Goal: Task Accomplishment & Management: Manage account settings

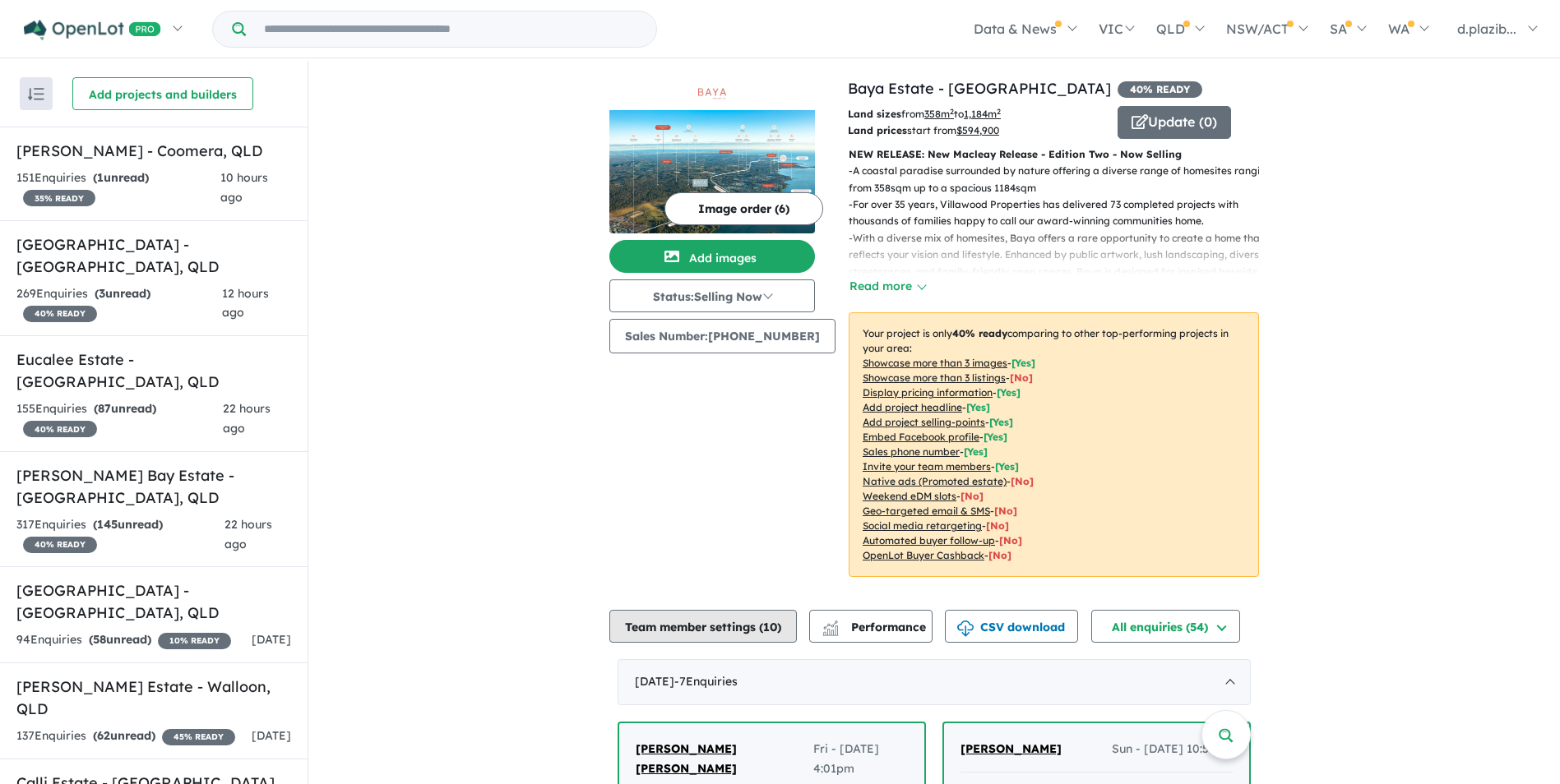
scroll to position [411, 0]
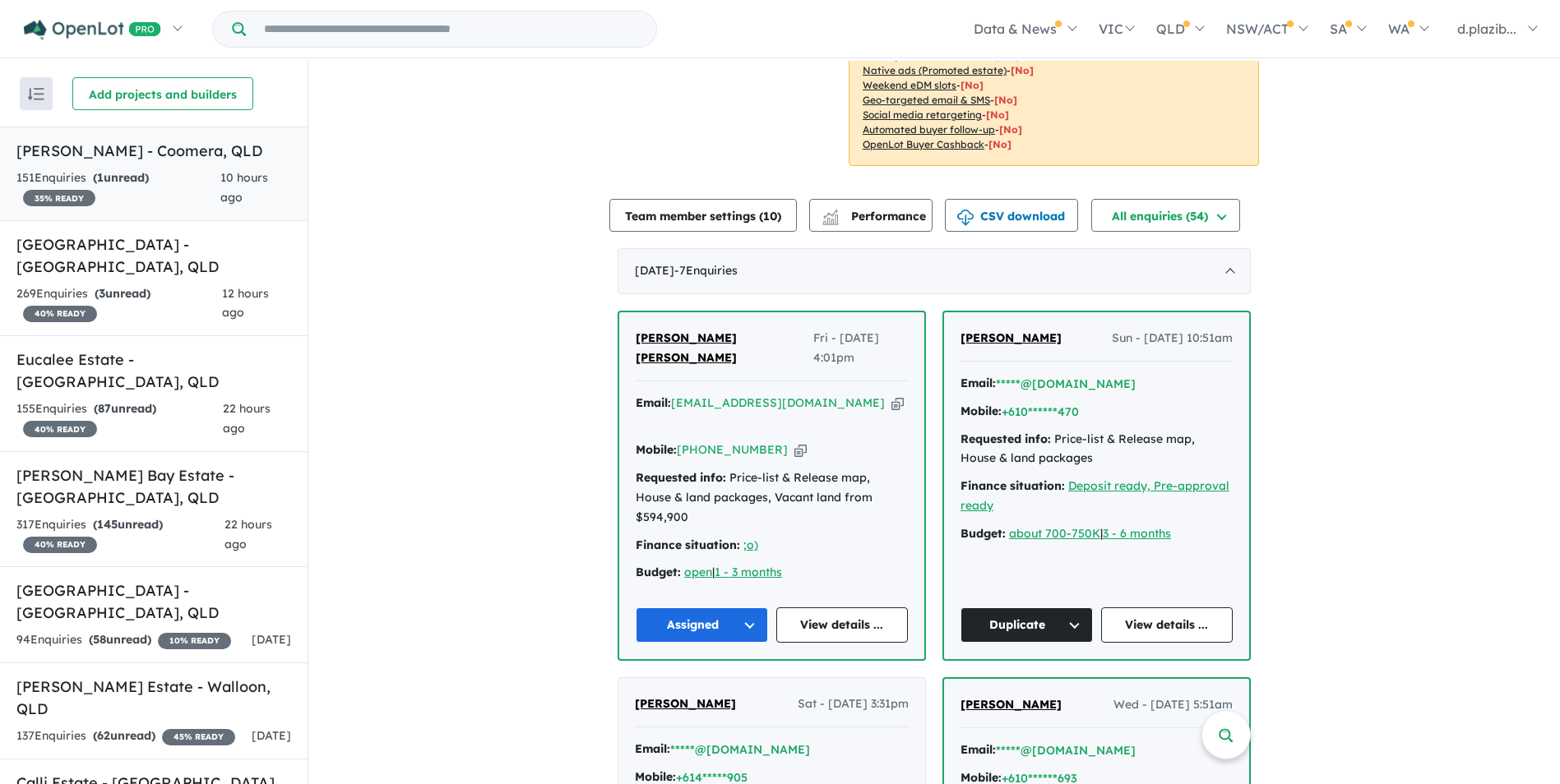
click at [168, 171] on div "151 Enquir ies ( 1 unread) 35 % READY" at bounding box center [118, 188] width 204 height 39
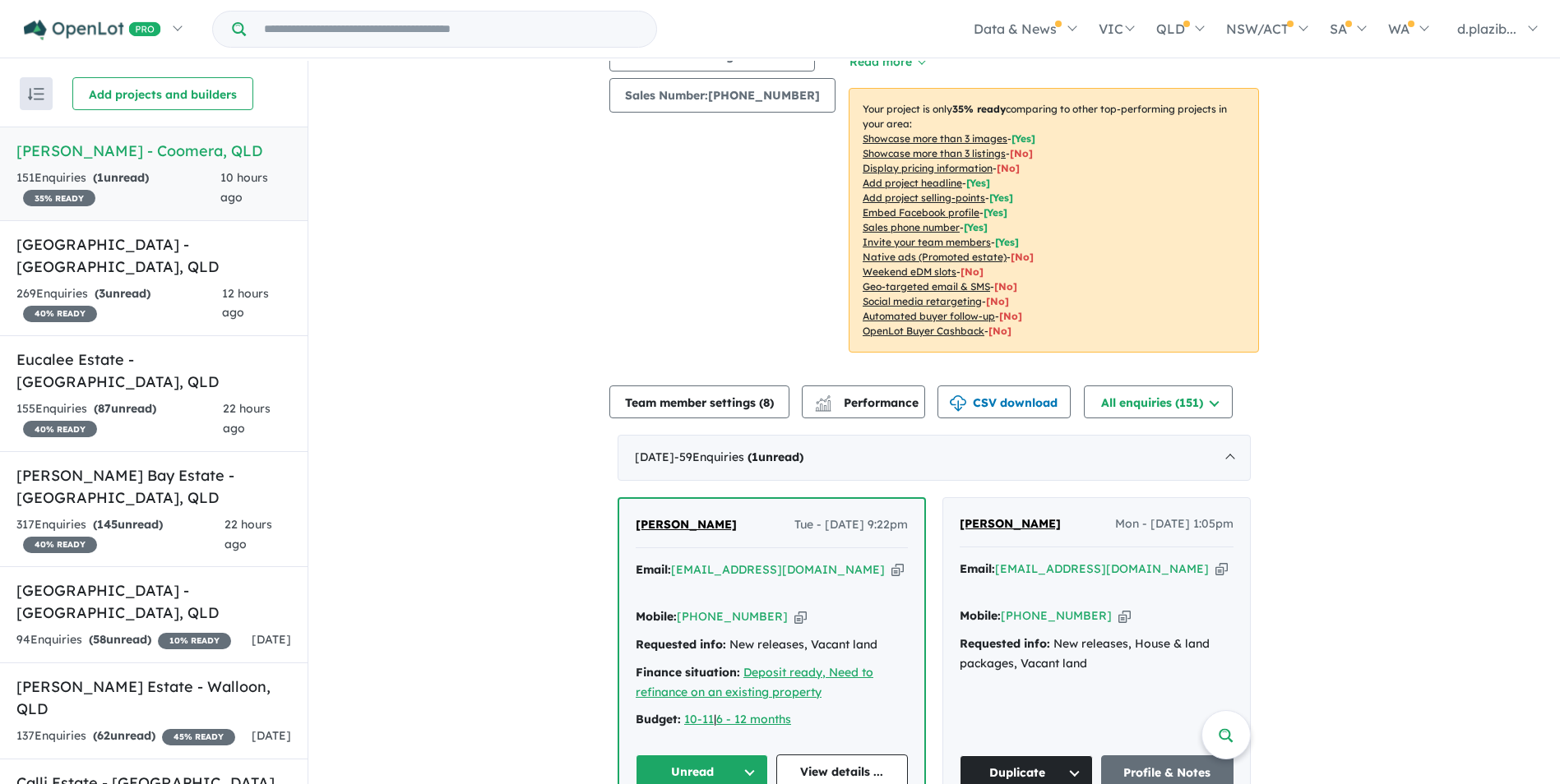
scroll to position [488, 0]
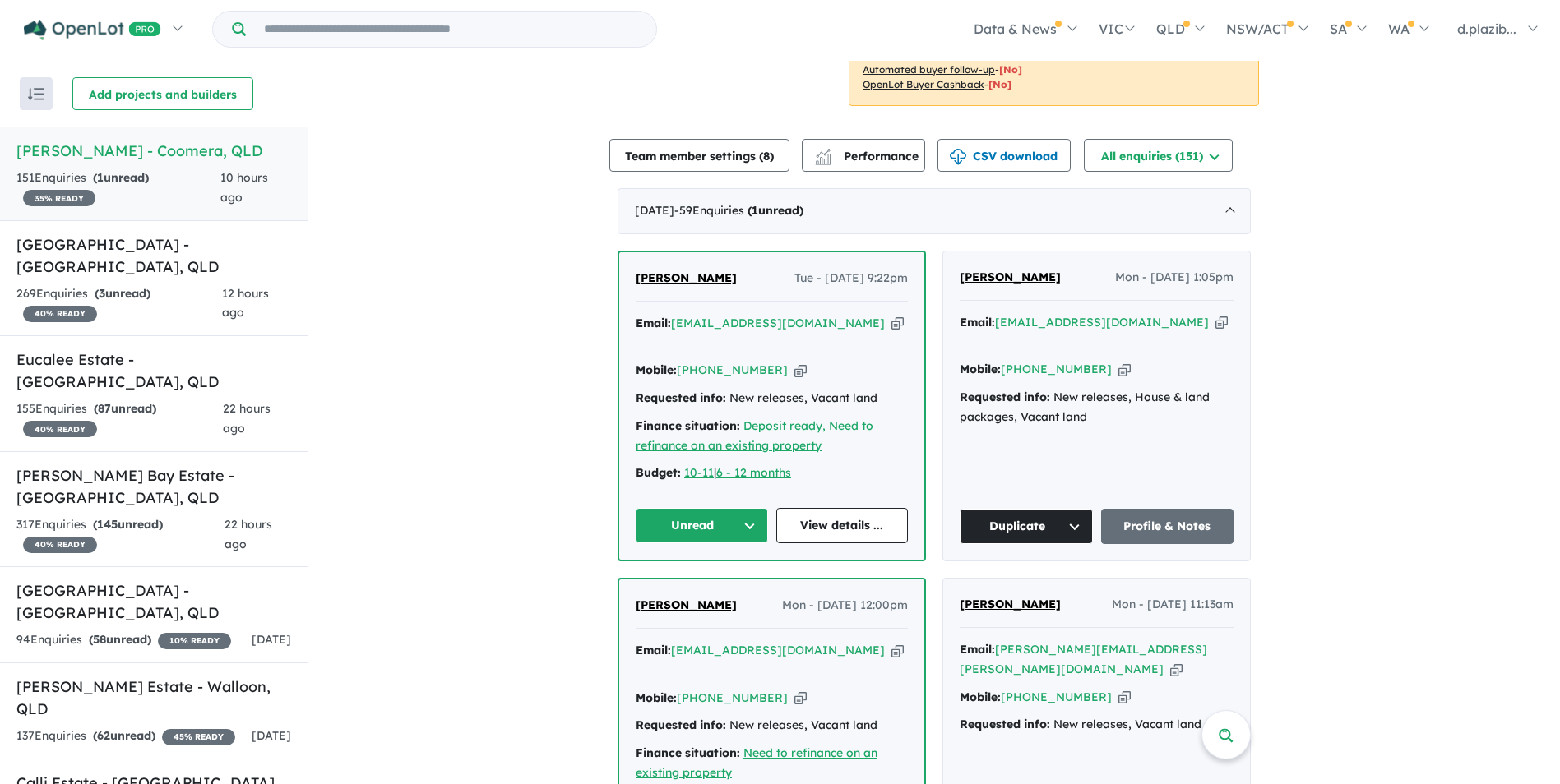
click at [891, 315] on icon "button" at bounding box center [897, 323] width 12 height 17
click at [815, 317] on div "Email: [EMAIL_ADDRESS][DOMAIN_NAME] Copied!" at bounding box center [771, 334] width 272 height 39
click at [891, 315] on icon "button" at bounding box center [897, 323] width 12 height 17
click at [794, 362] on icon "button" at bounding box center [800, 370] width 12 height 17
click at [699, 508] on button "Unread" at bounding box center [702, 525] width 132 height 36
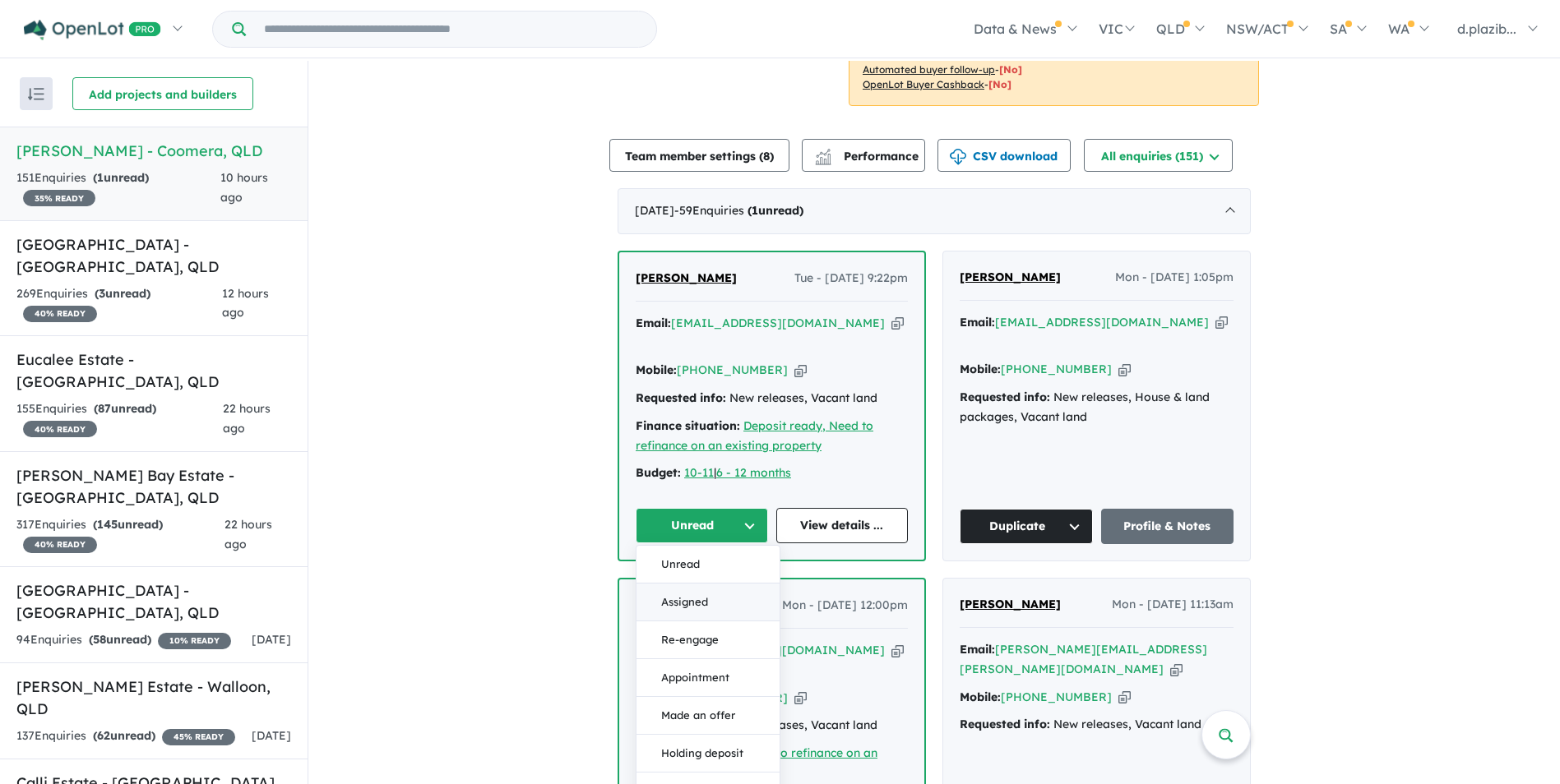
click at [719, 584] on button "Assigned" at bounding box center [708, 602] width 143 height 38
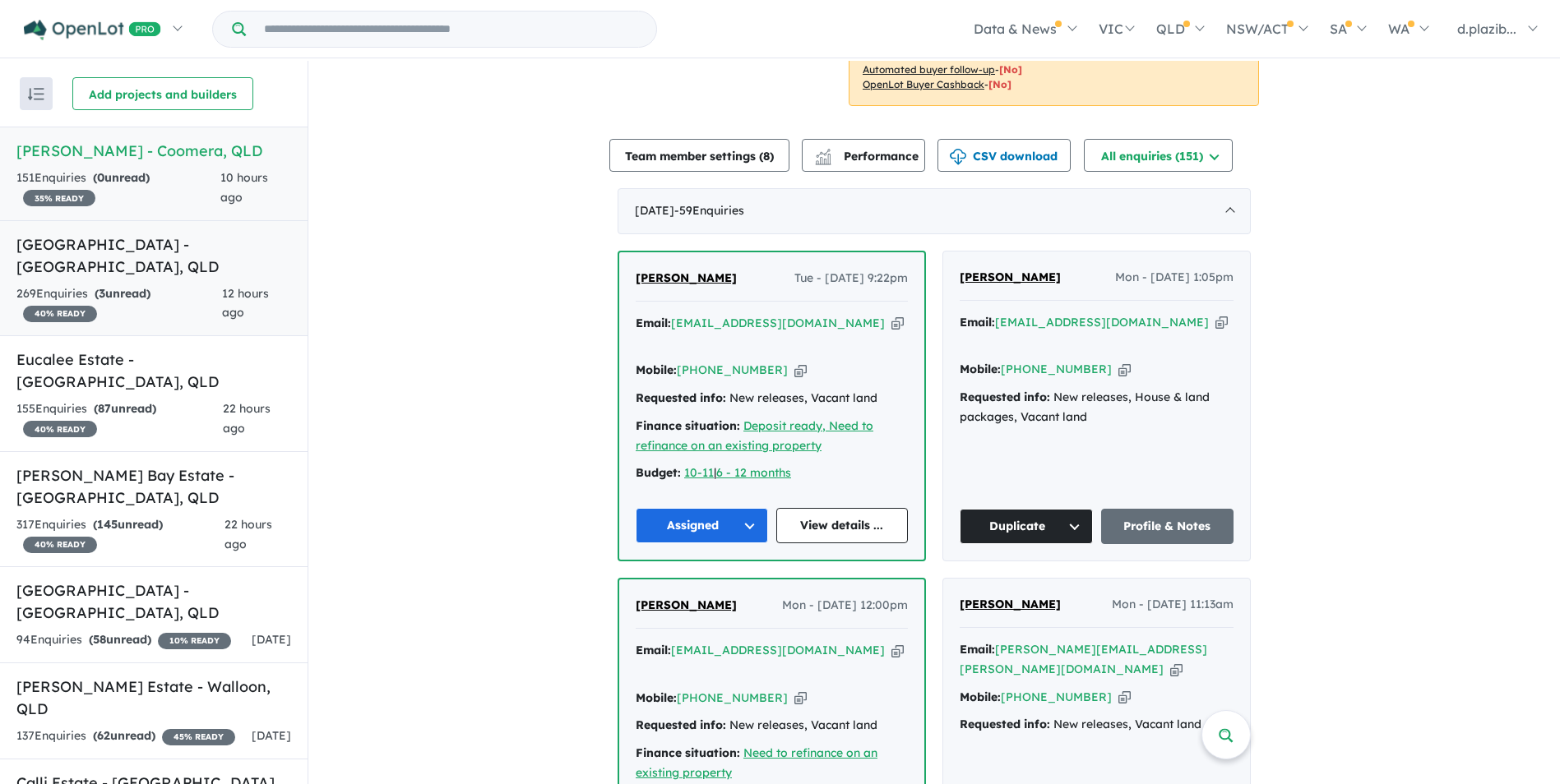
click at [208, 257] on link "Bellevue Estate - [GEOGRAPHIC_DATA] , [GEOGRAPHIC_DATA] 269 Enquir ies ( 3 unre…" at bounding box center [153, 278] width 307 height 116
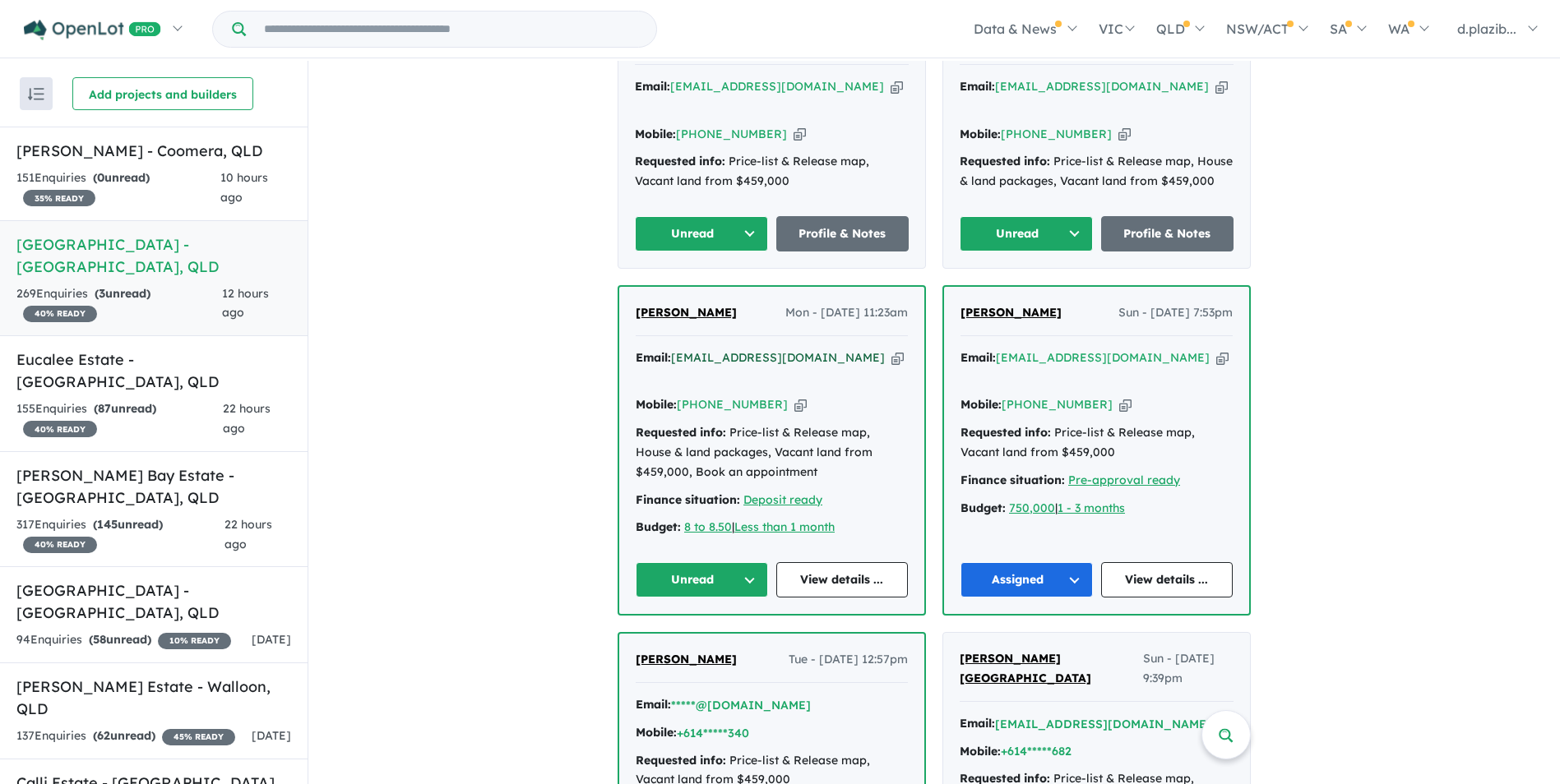
scroll to position [318, 0]
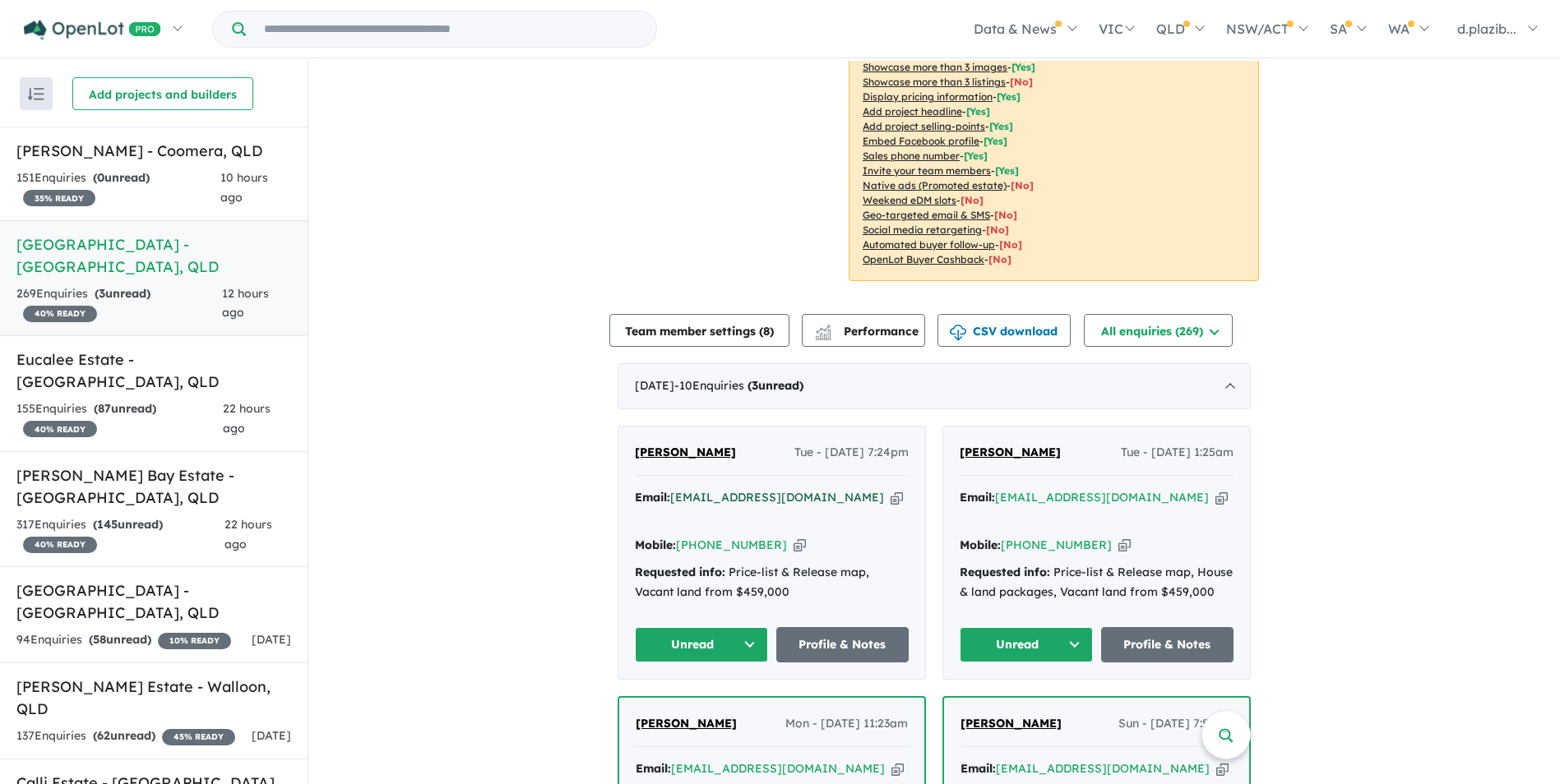
drag, startPoint x: 864, startPoint y: 477, endPoint x: 823, endPoint y: 476, distance: 41.0
click at [891, 490] on icon "button" at bounding box center [896, 498] width 12 height 17
click at [767, 536] on div "Mobile: [PHONE_NUMBER] Copied!" at bounding box center [771, 547] width 274 height 20
click at [793, 537] on icon "button" at bounding box center [799, 546] width 12 height 17
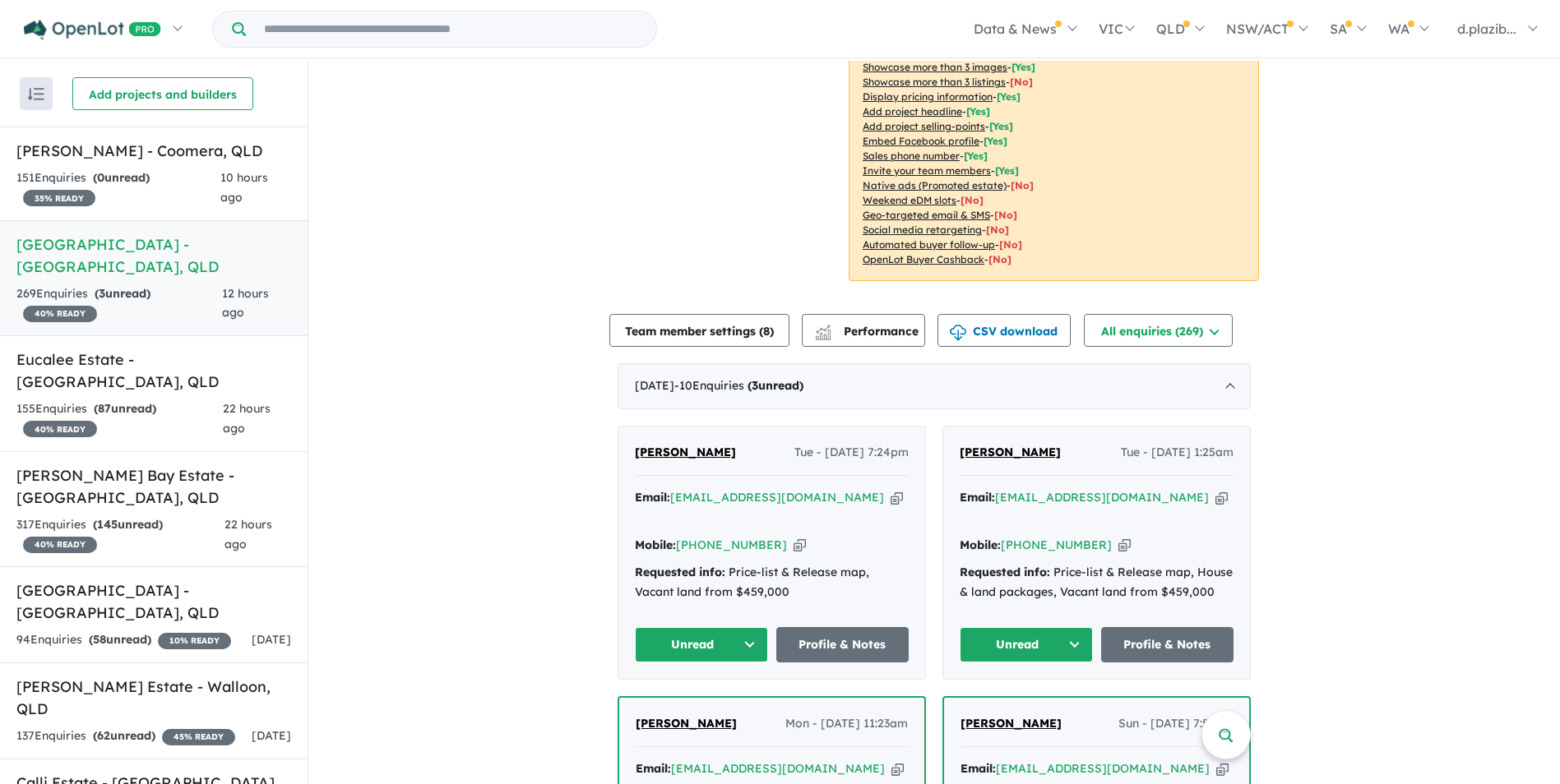
click at [709, 627] on button "Unread" at bounding box center [701, 645] width 133 height 36
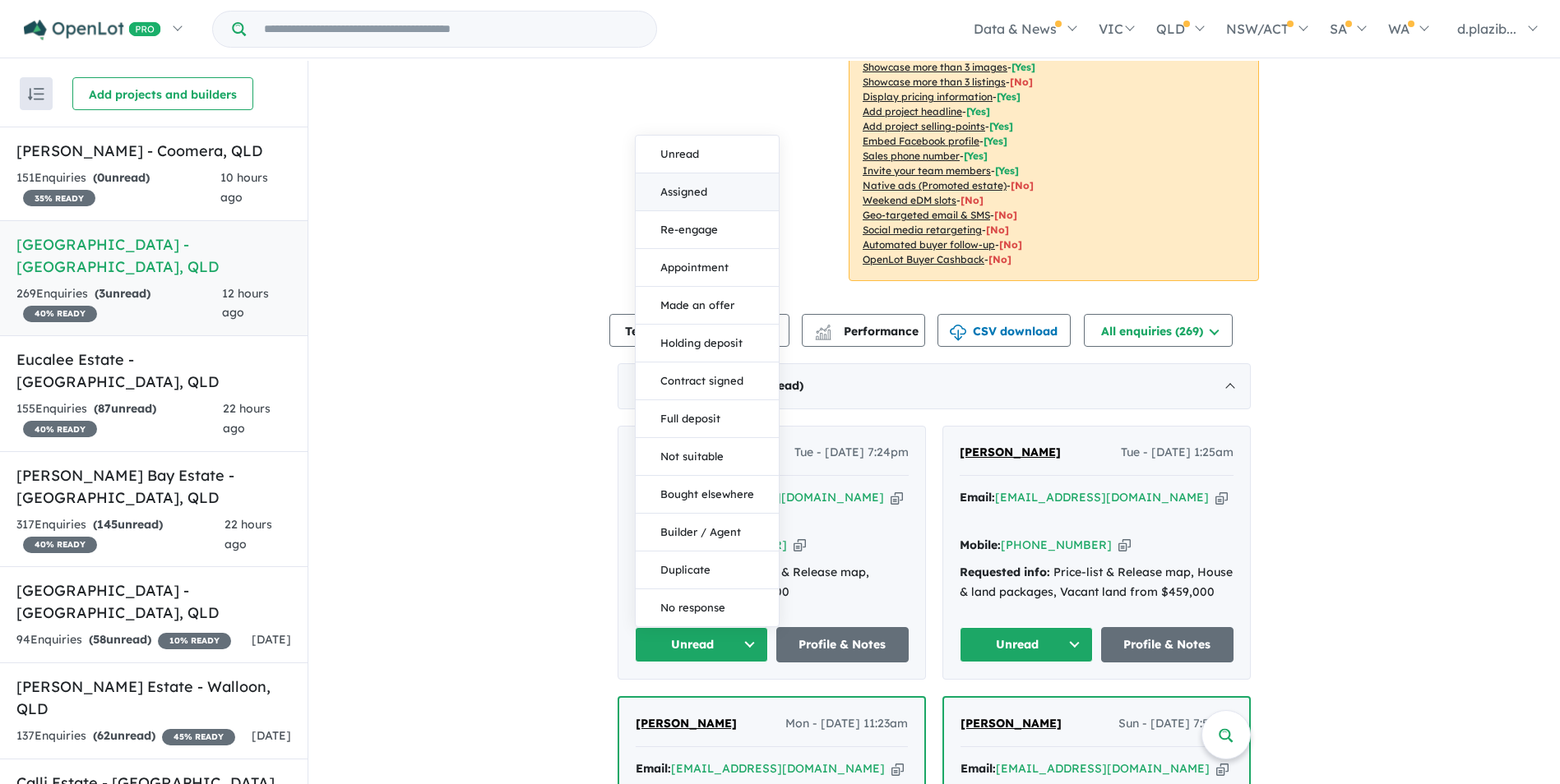
click at [679, 173] on button "Assigned" at bounding box center [707, 192] width 143 height 38
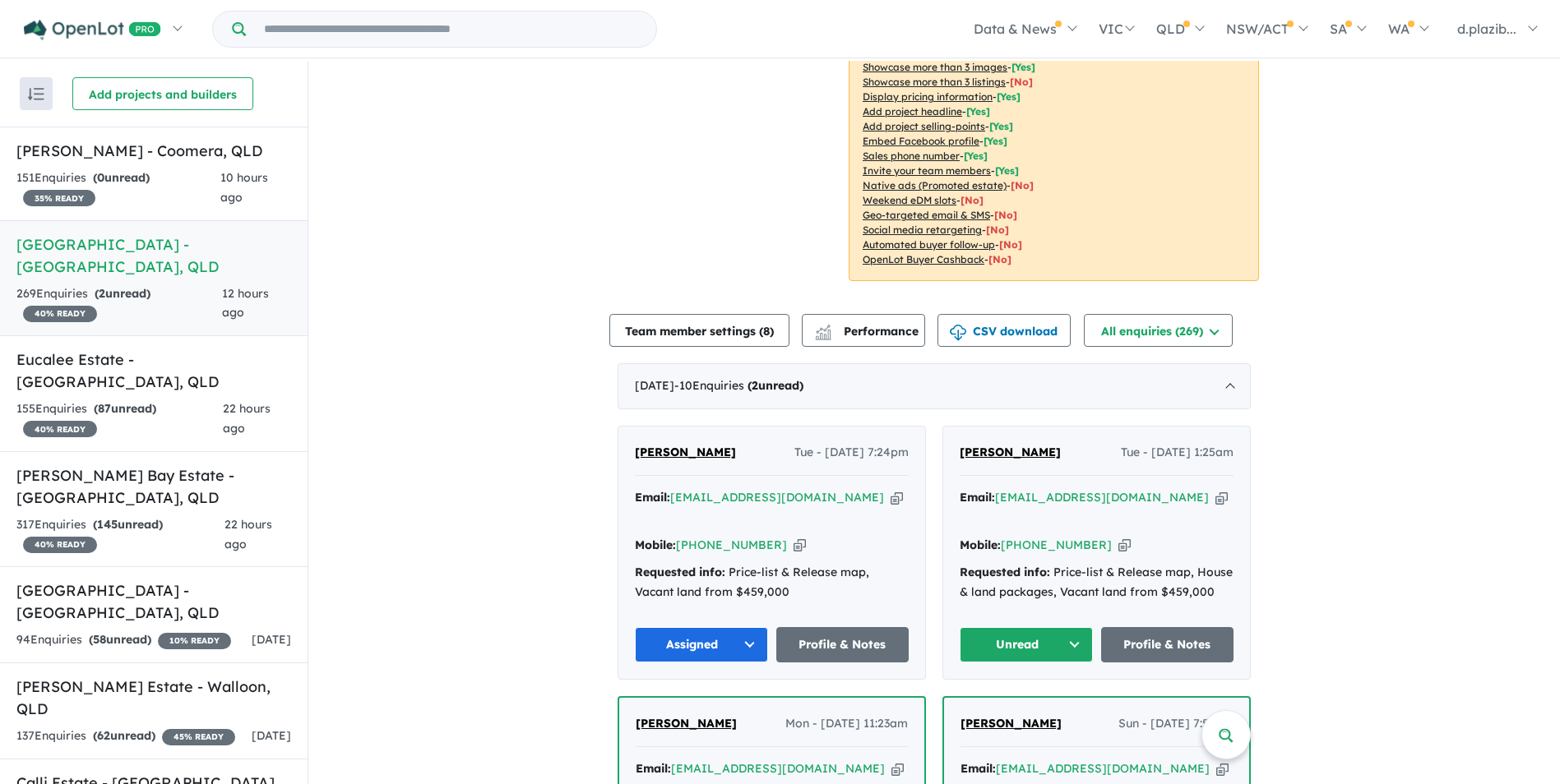
drag, startPoint x: 1187, startPoint y: 474, endPoint x: 977, endPoint y: 450, distance: 211.4
click at [1215, 490] on icon "button" at bounding box center [1221, 498] width 12 height 17
click at [1118, 537] on icon "button" at bounding box center [1123, 546] width 12 height 17
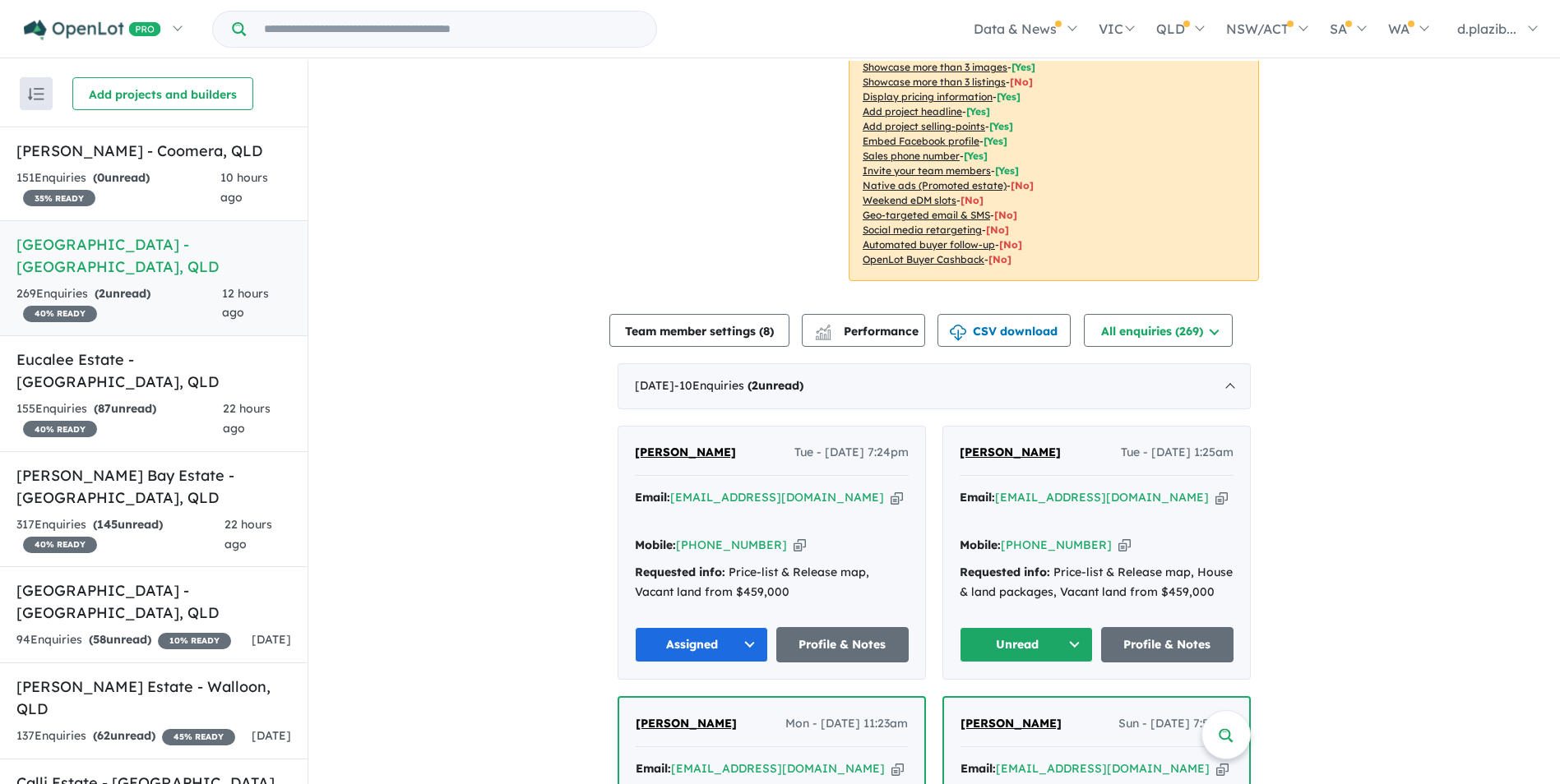
click at [1042, 627] on button "Unread" at bounding box center [1025, 645] width 133 height 36
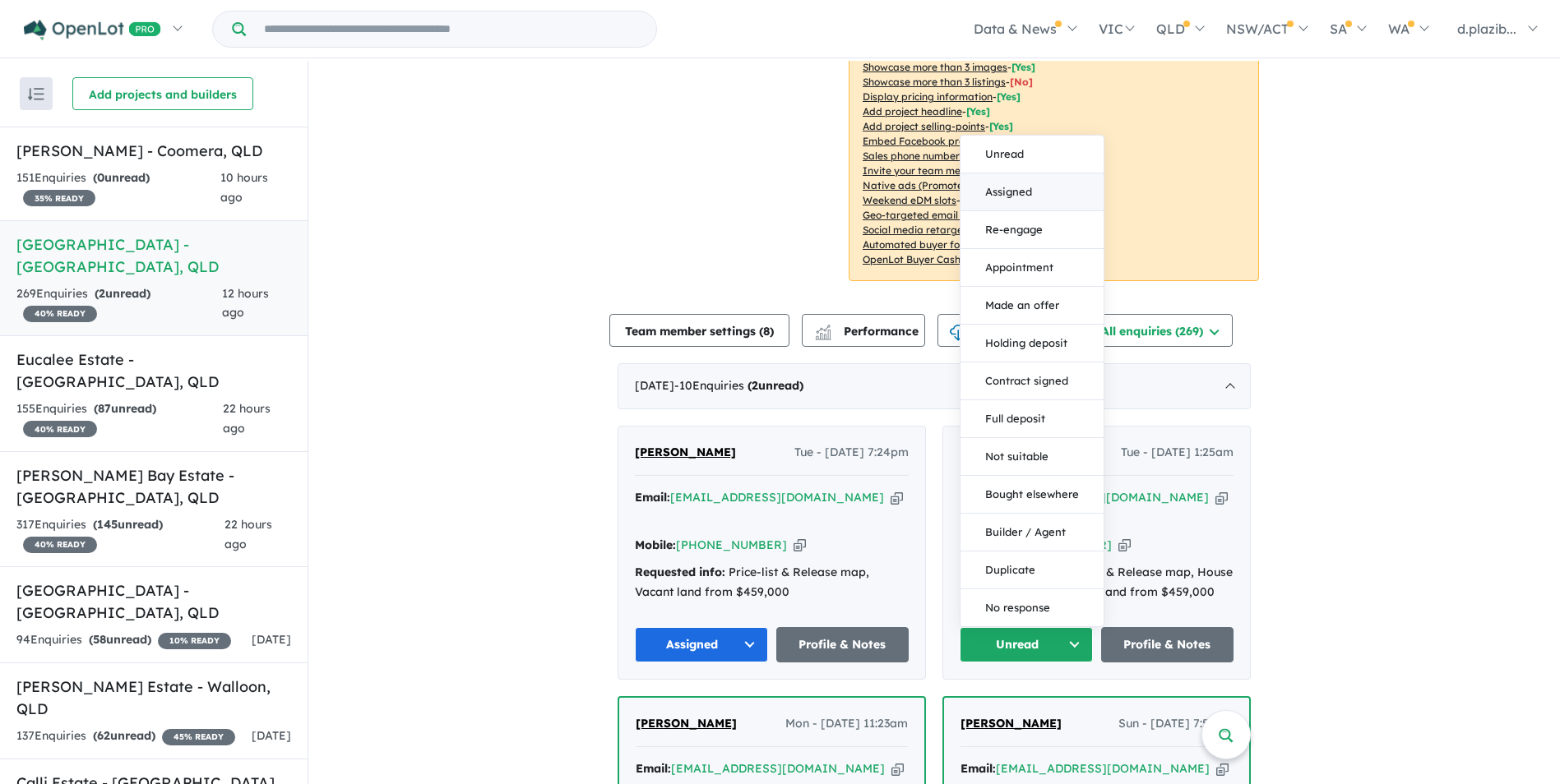
click at [1046, 173] on button "Assigned" at bounding box center [1032, 192] width 143 height 38
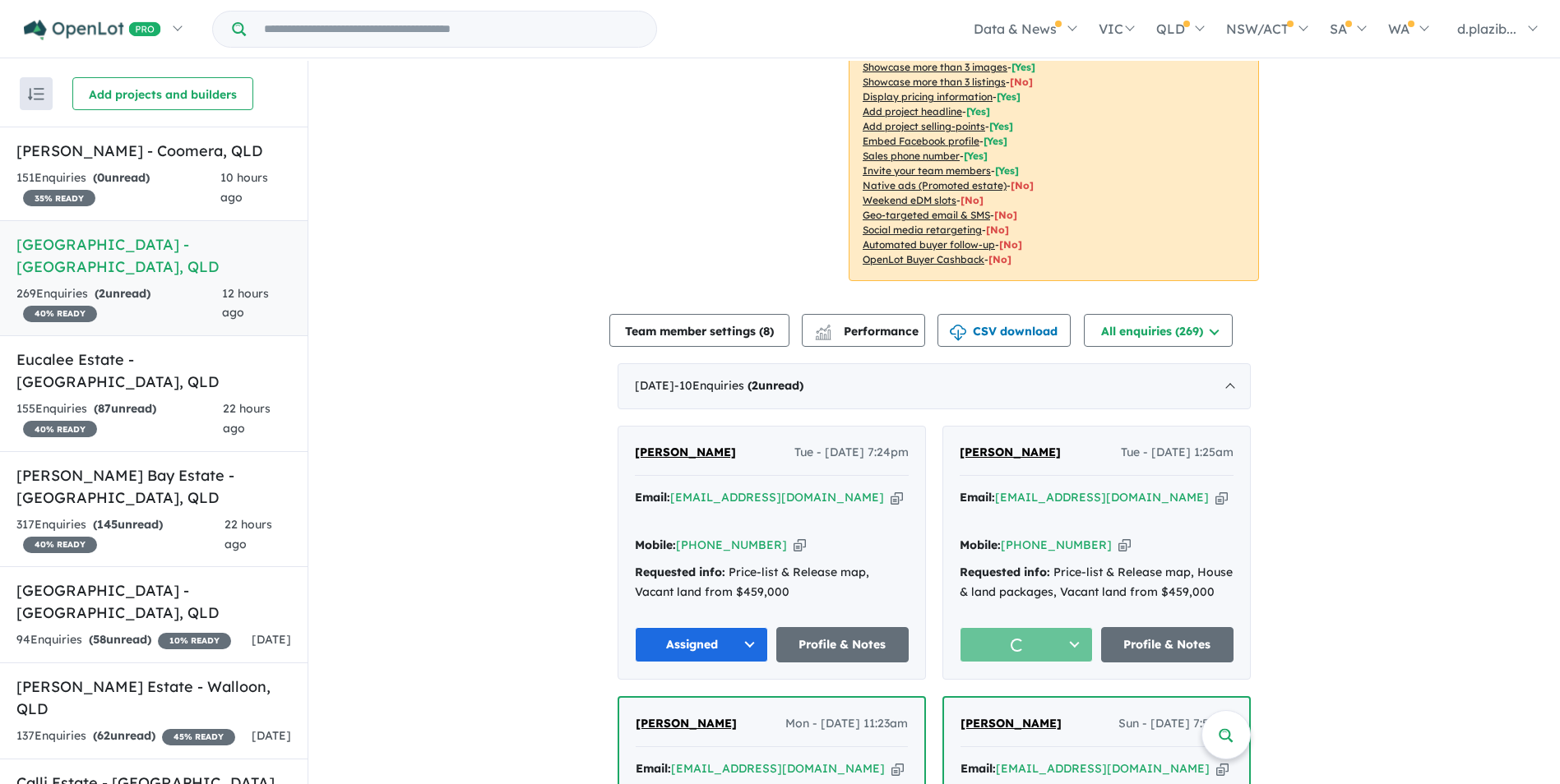
scroll to position [647, 0]
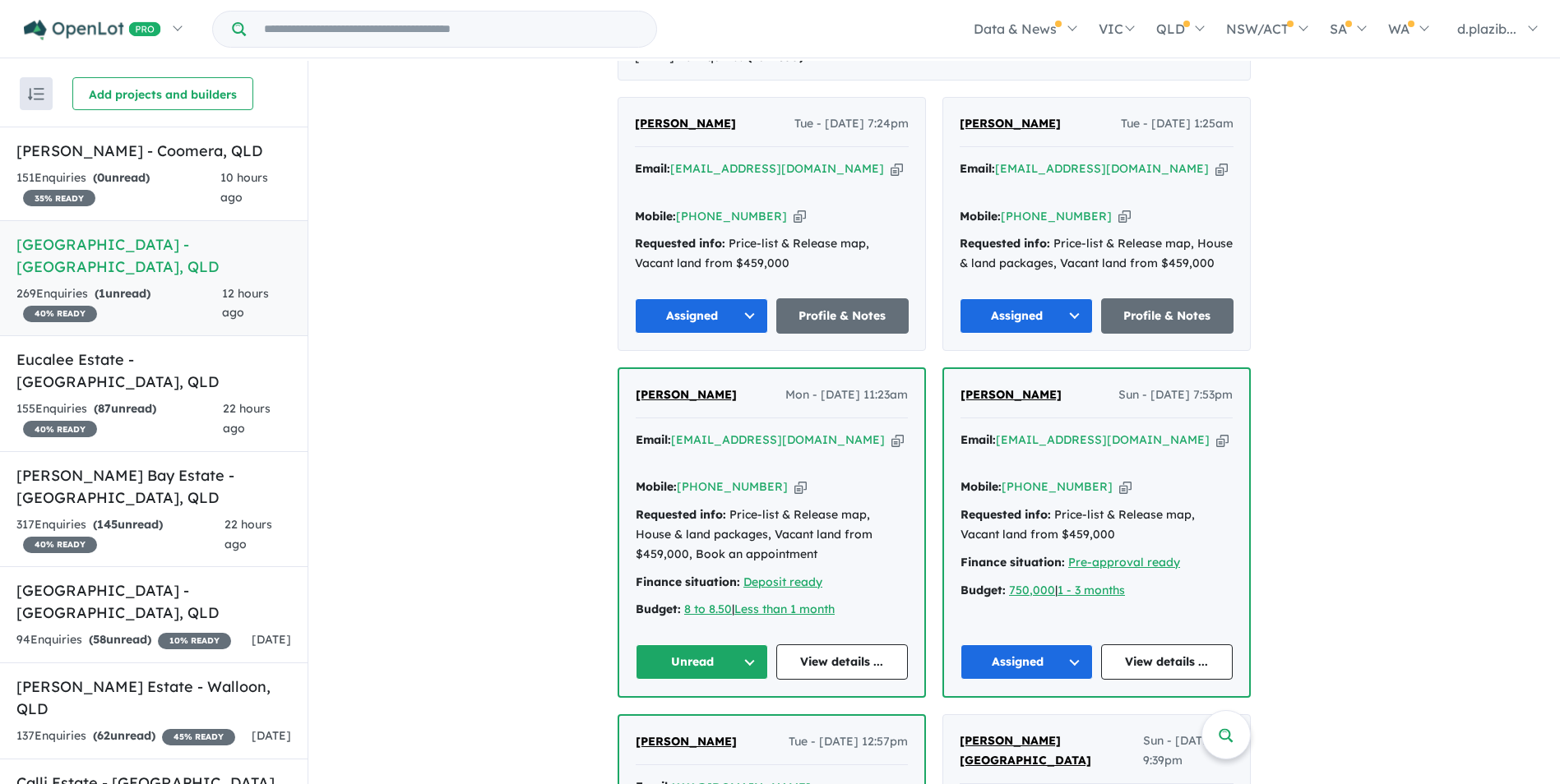
click at [891, 432] on icon "button" at bounding box center [897, 440] width 12 height 17
click at [794, 479] on icon "button" at bounding box center [800, 487] width 12 height 17
click at [703, 645] on button "Unread" at bounding box center [702, 662] width 132 height 36
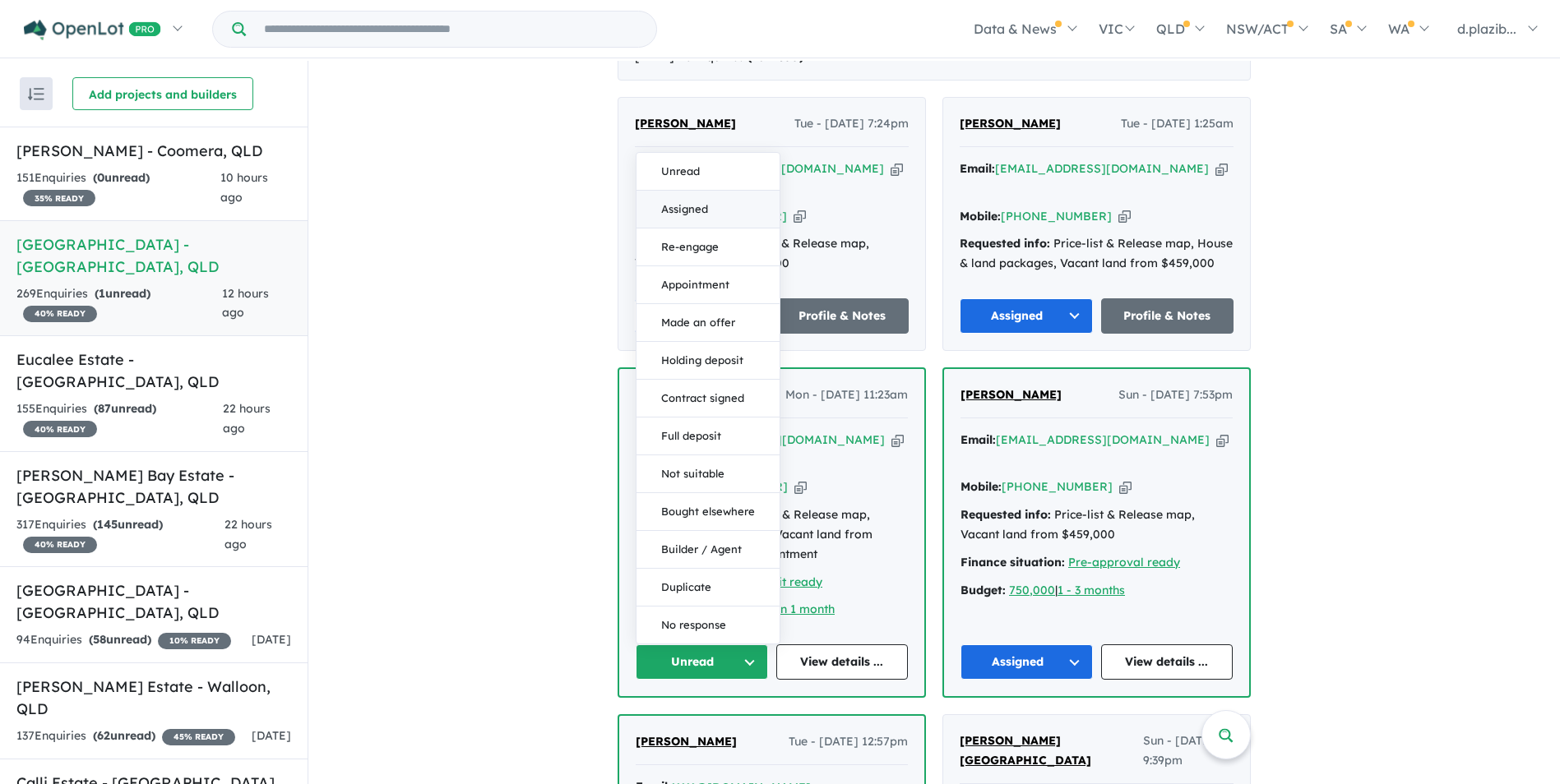
click at [669, 191] on button "Assigned" at bounding box center [708, 209] width 143 height 38
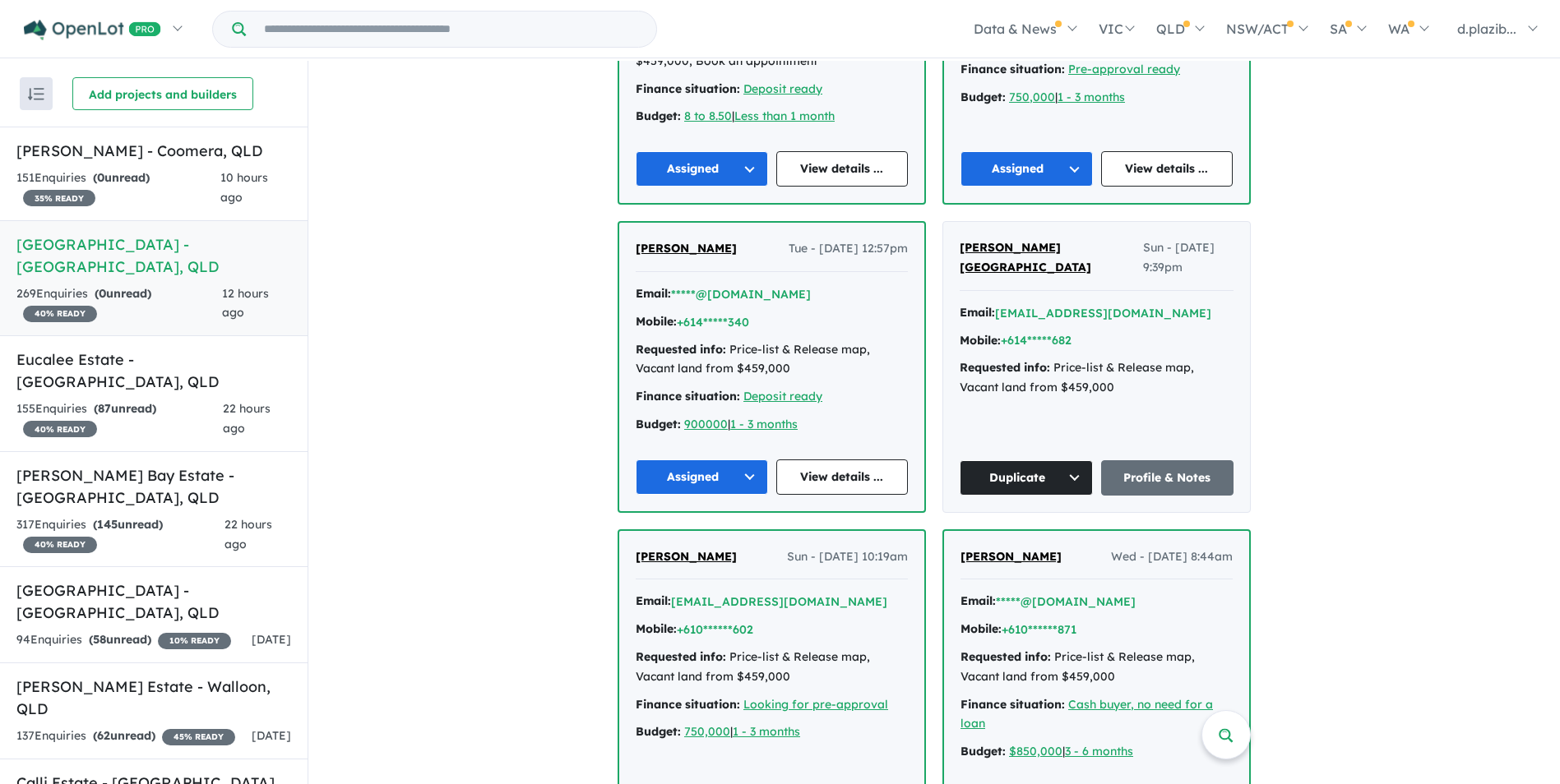
scroll to position [729, 0]
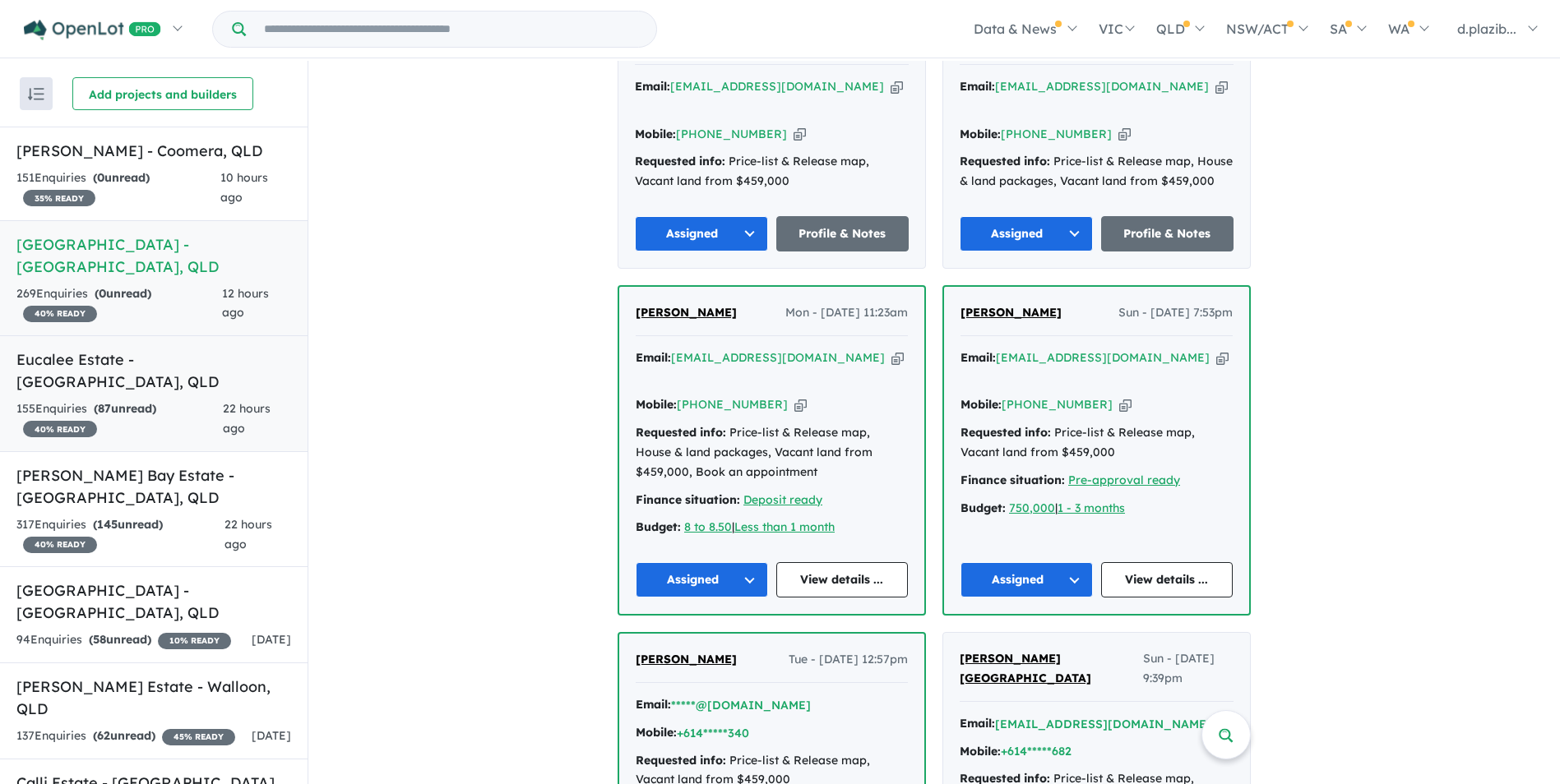
click at [195, 400] on div "155 Enquir ies ( 87 unread) 40 % READY" at bounding box center [119, 419] width 206 height 39
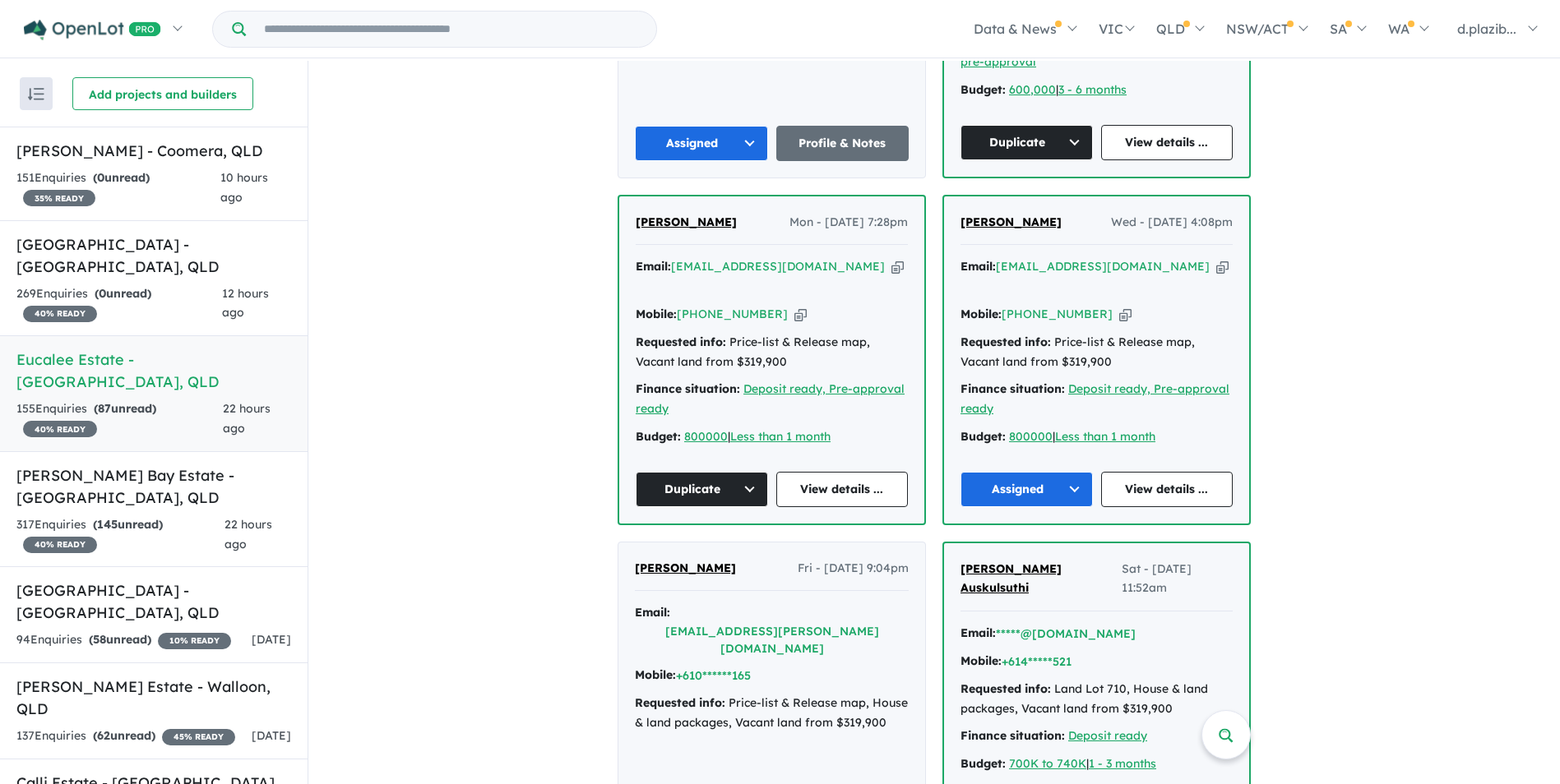
scroll to position [500, 0]
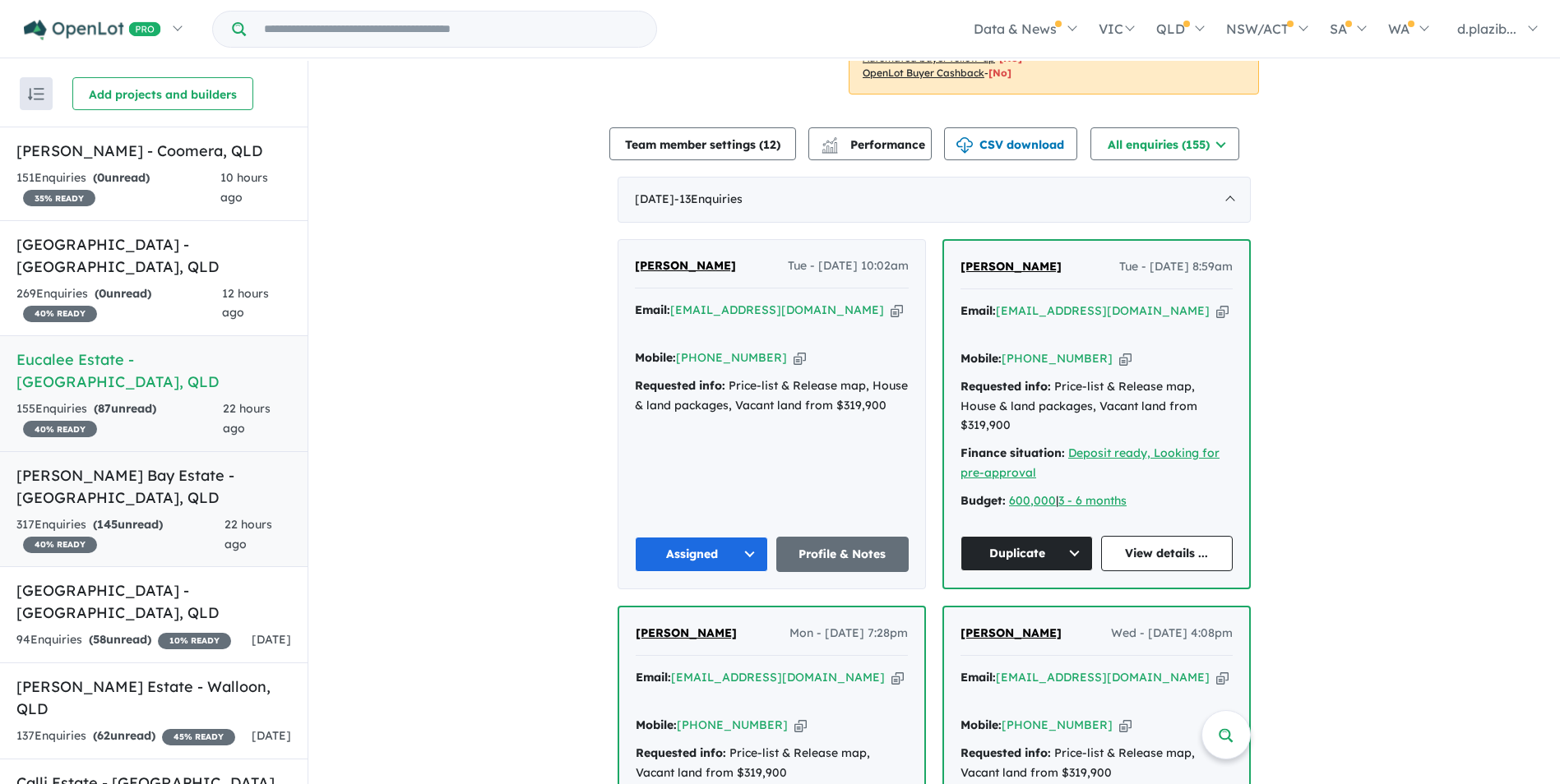
click at [242, 517] on span "22 hours ago" at bounding box center [249, 535] width 48 height 35
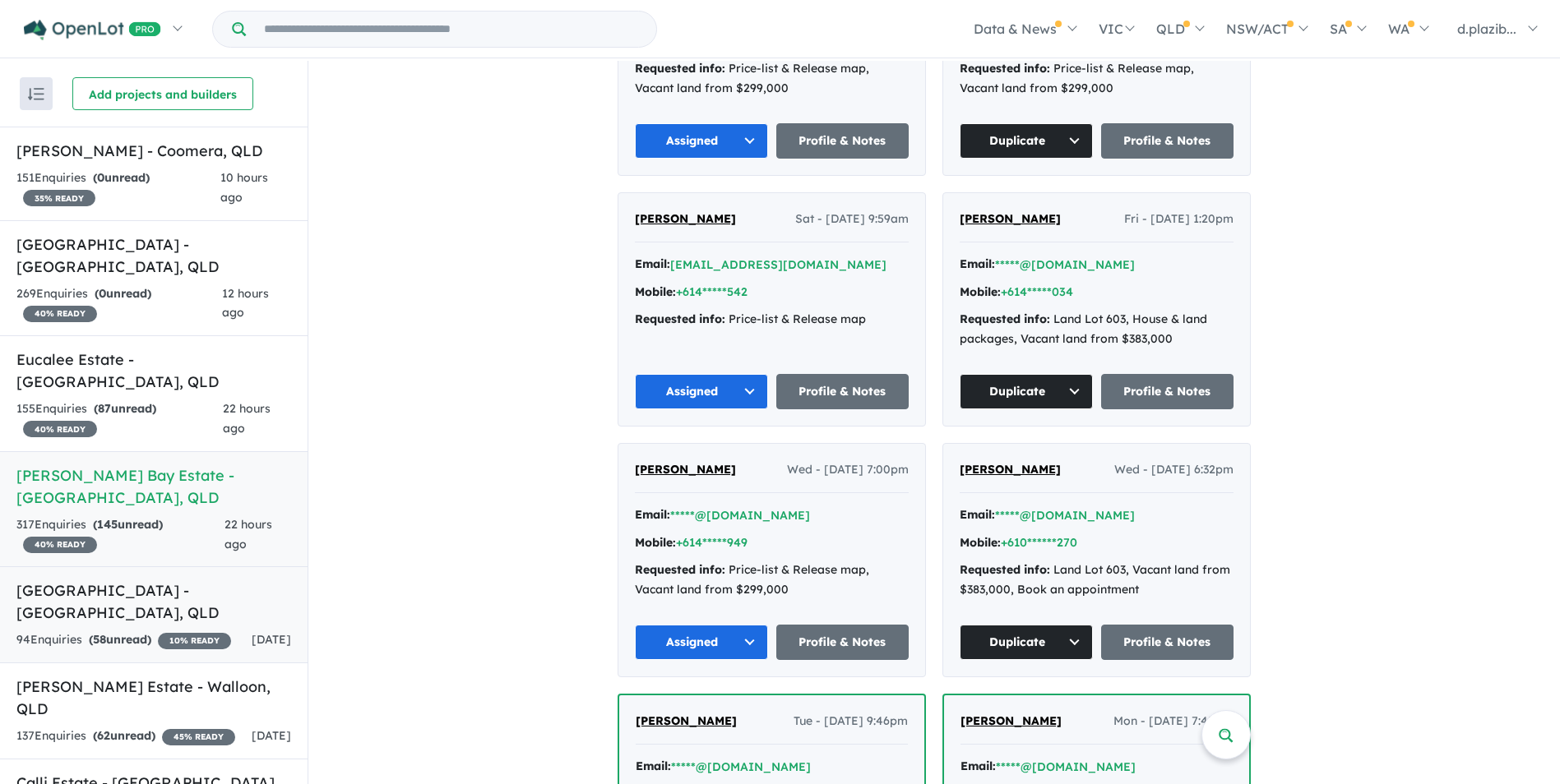
scroll to position [132, 0]
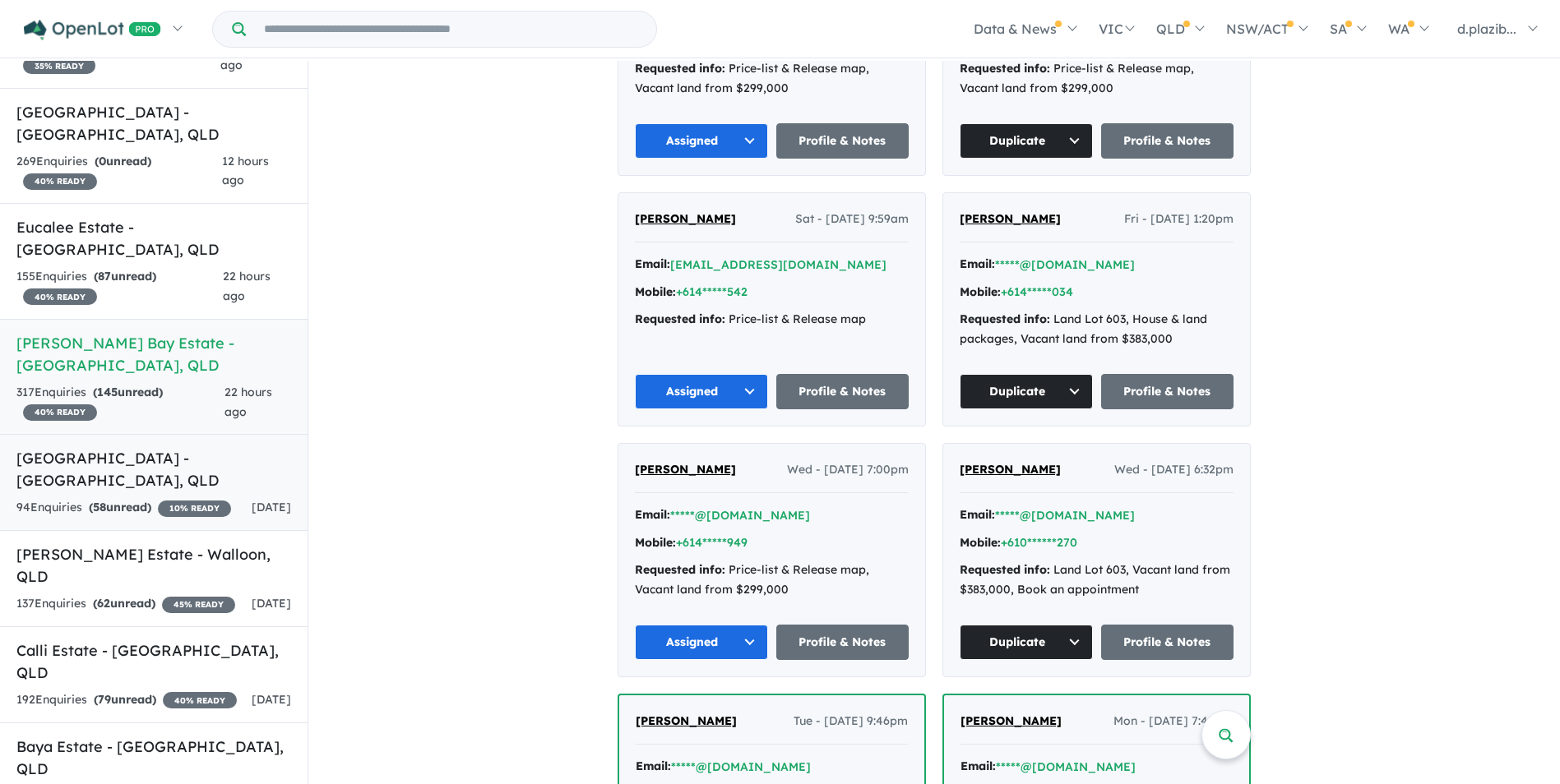
click at [173, 447] on h5 "[GEOGRAPHIC_DATA] - [GEOGRAPHIC_DATA] , [GEOGRAPHIC_DATA]" at bounding box center [153, 469] width 274 height 44
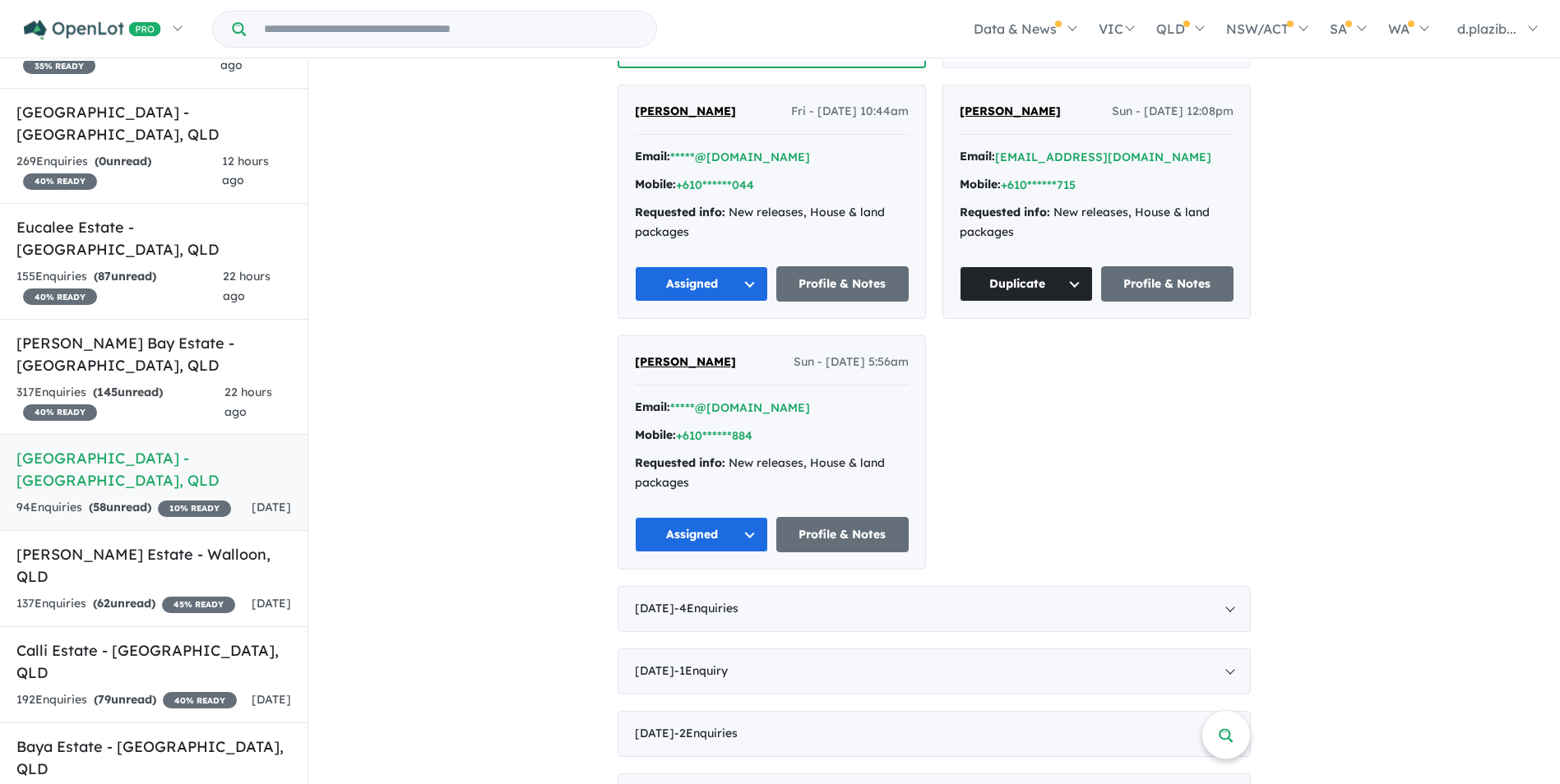
scroll to position [323, 0]
